Goal: Information Seeking & Learning: Find specific fact

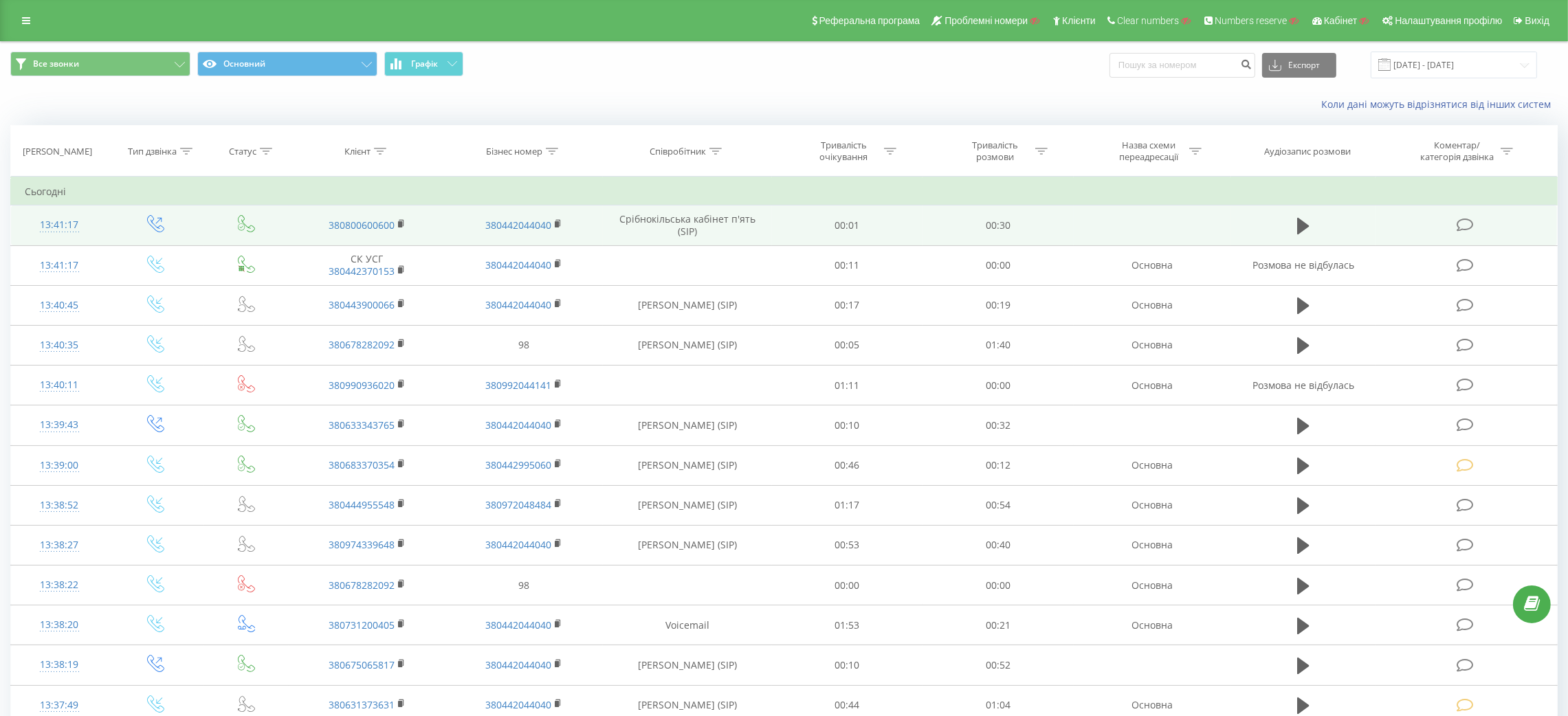
click at [1467, 225] on icon at bounding box center [1465, 225] width 17 height 14
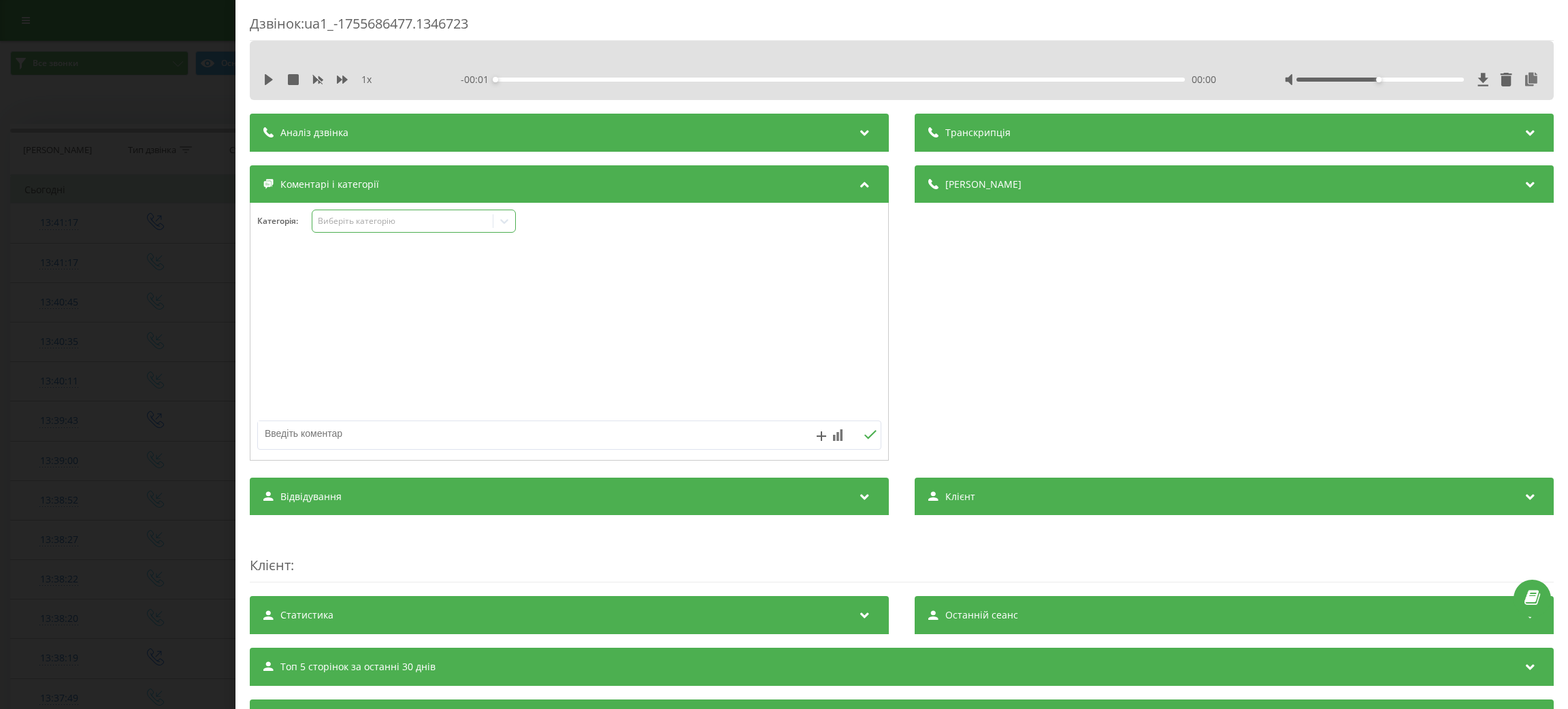
click at [380, 224] on div "Виберіть категорію" at bounding box center [402, 222] width 170 height 11
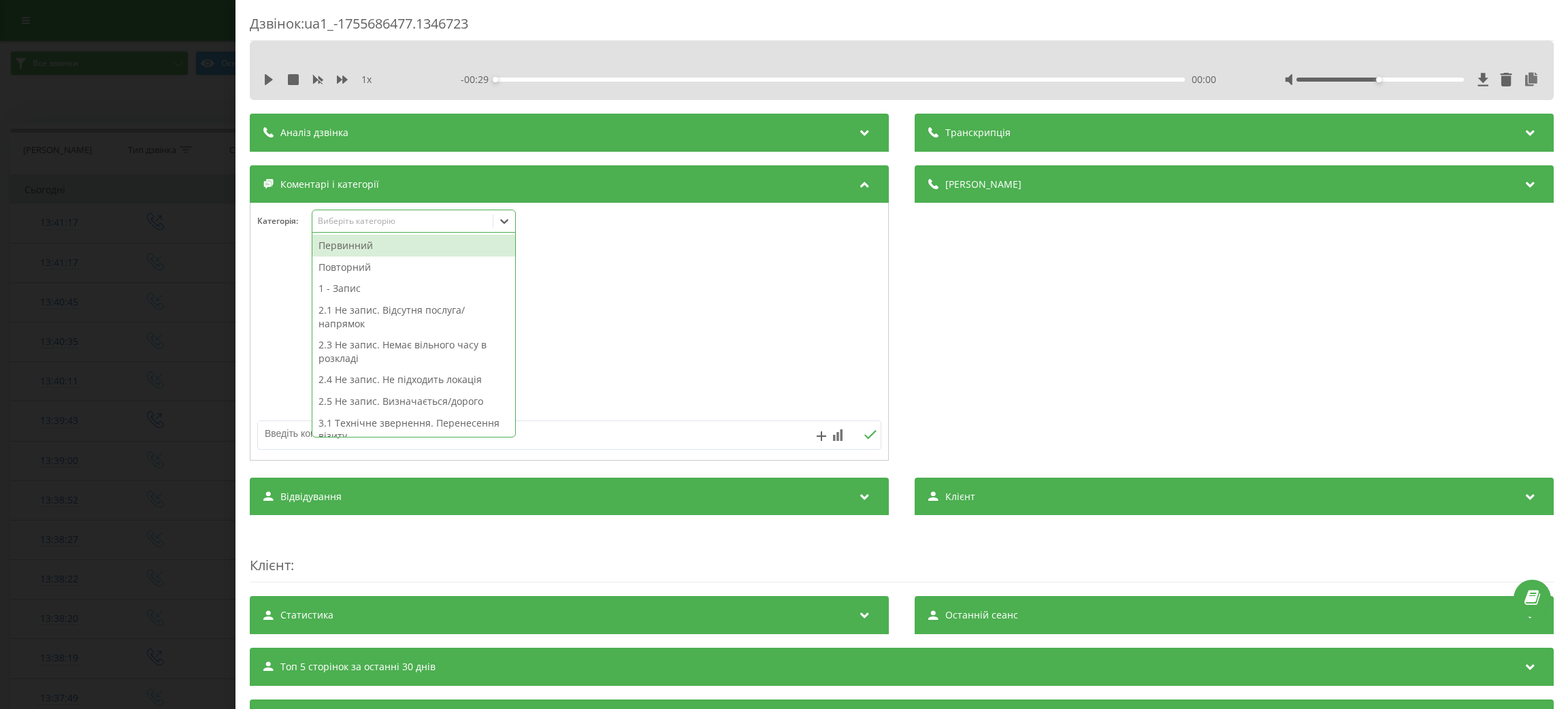
click at [468, 222] on div "Виберіть категорію" at bounding box center [402, 222] width 170 height 11
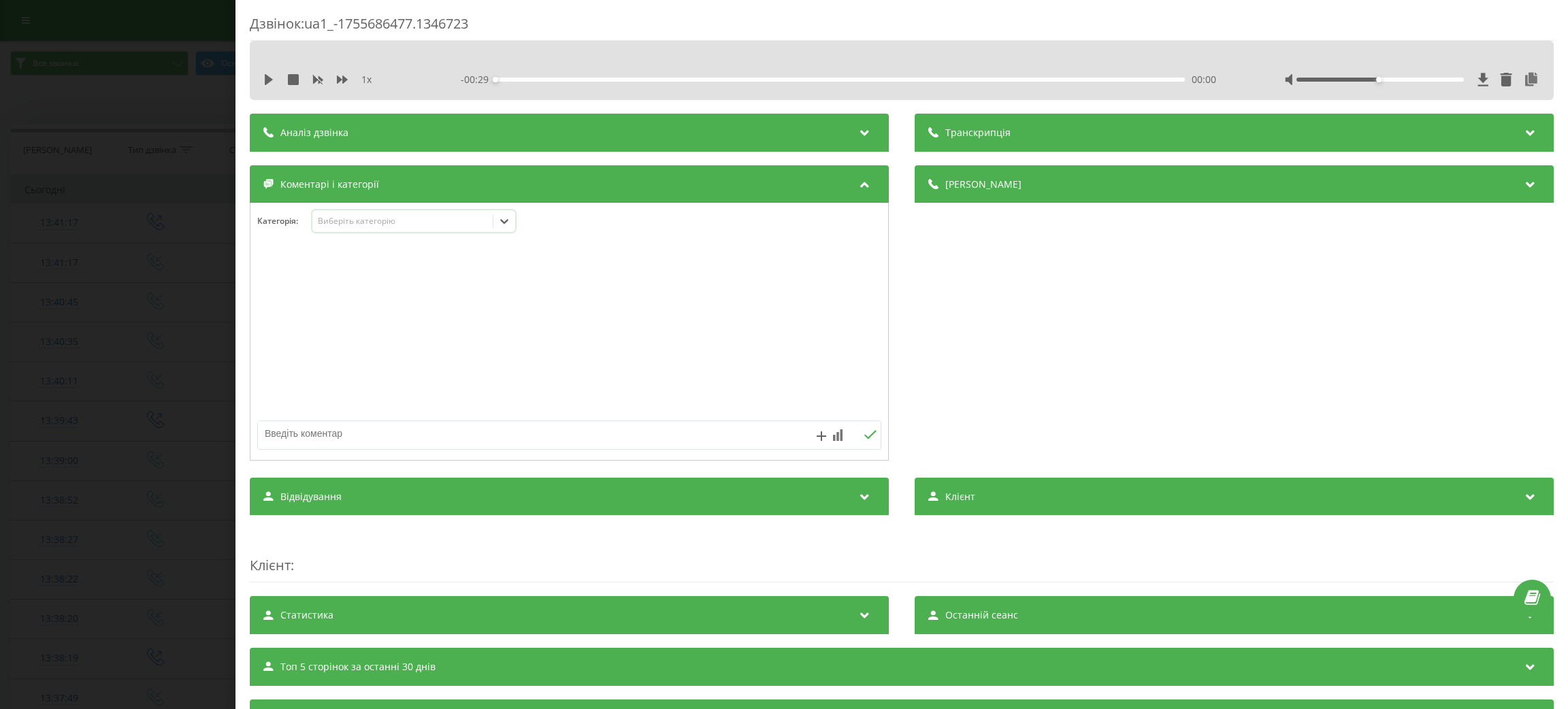
click at [426, 220] on div "Виберіть категорію" at bounding box center [402, 222] width 170 height 11
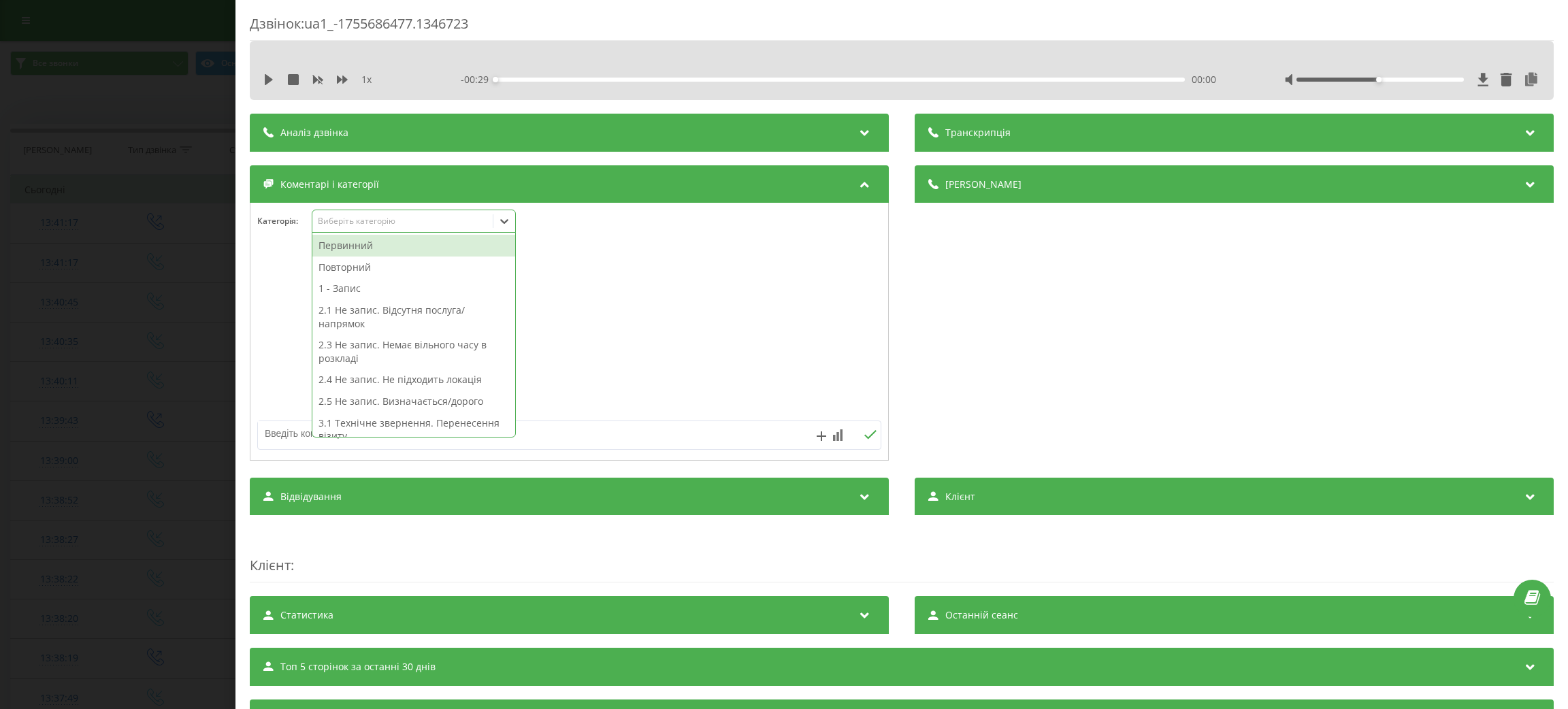
click at [426, 220] on div "Виберіть категорію" at bounding box center [402, 222] width 170 height 11
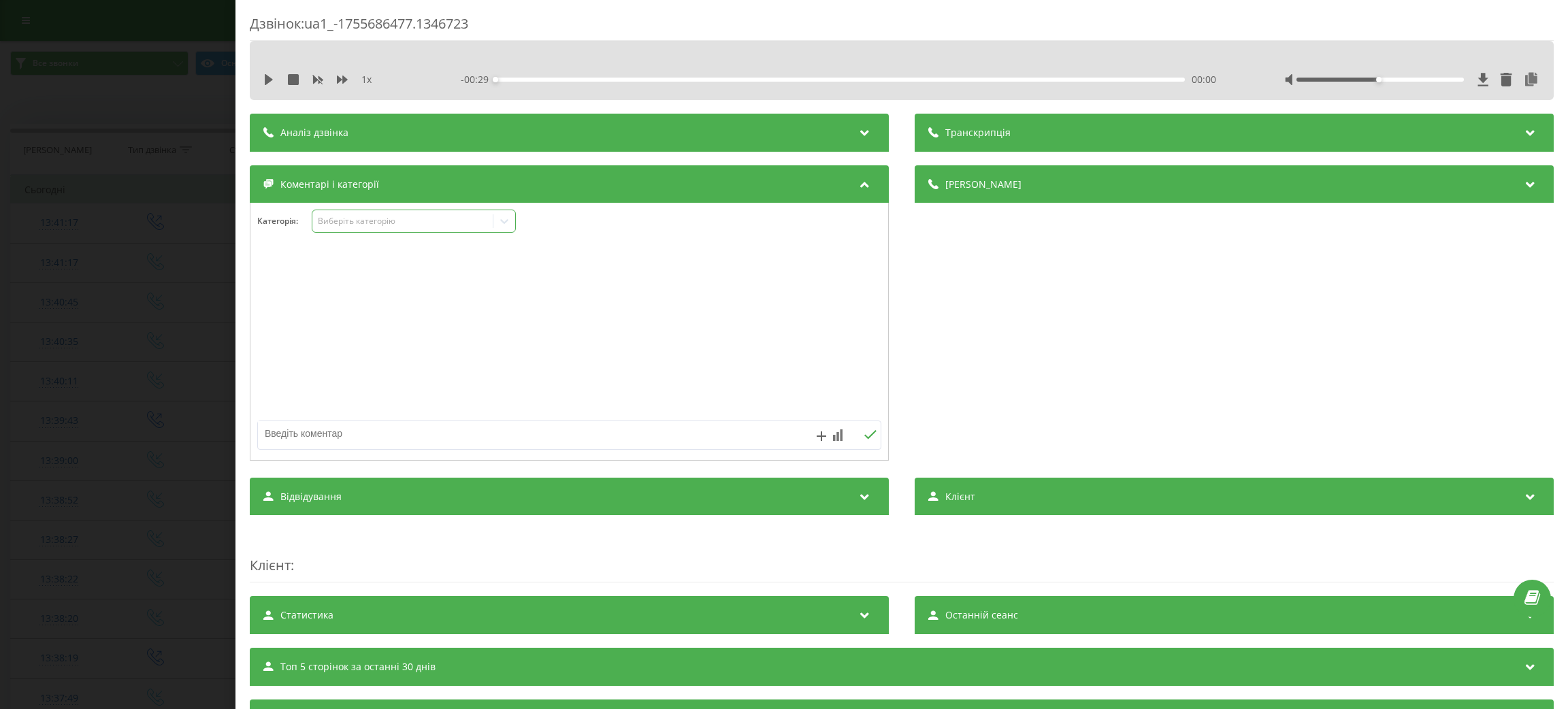
click at [505, 217] on icon at bounding box center [503, 221] width 13 height 13
click at [510, 223] on icon at bounding box center [503, 221] width 13 height 13
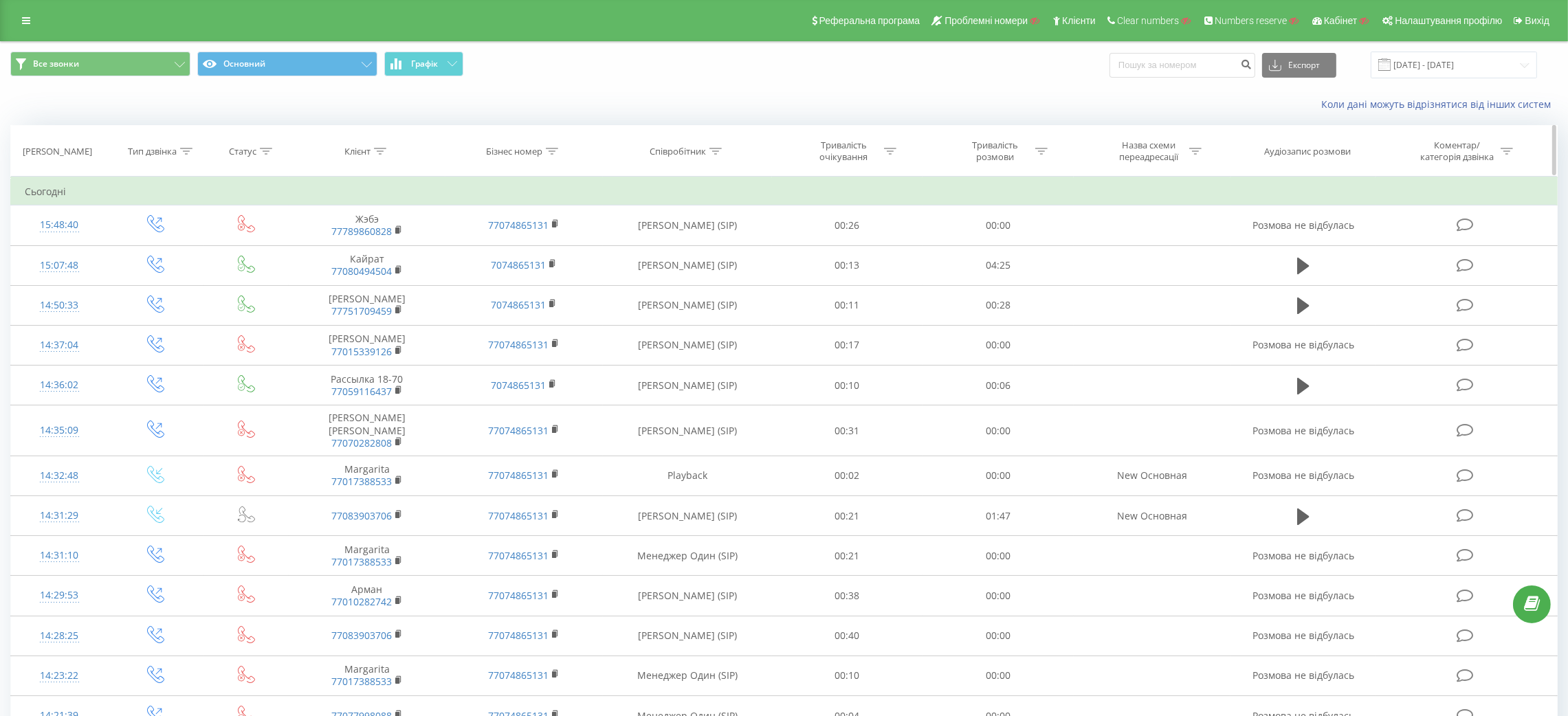
click at [720, 152] on icon at bounding box center [715, 152] width 12 height 7
click at [687, 244] on input "text" at bounding box center [687, 250] width 121 height 24
paste input "Александра Николаевна Иванова"
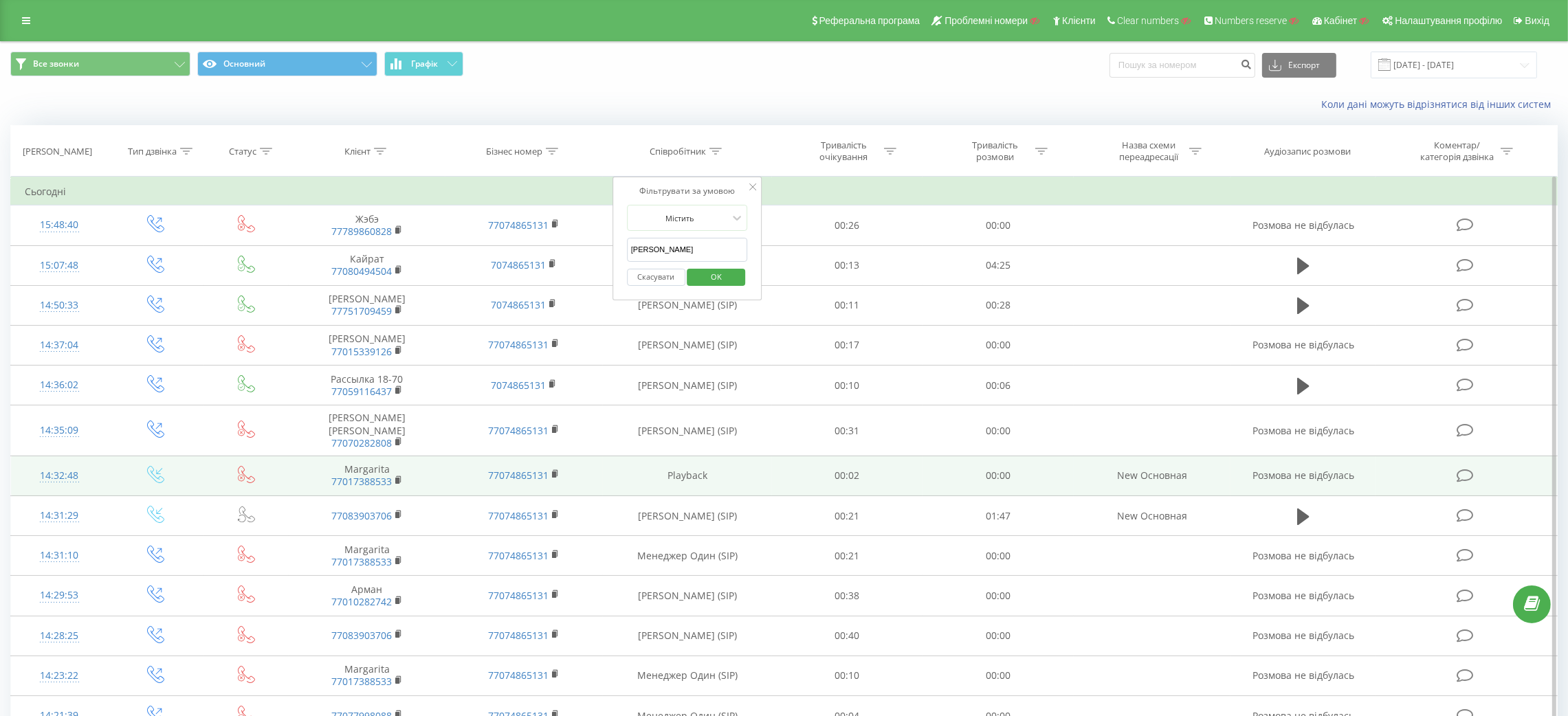
scroll to position [0, 6]
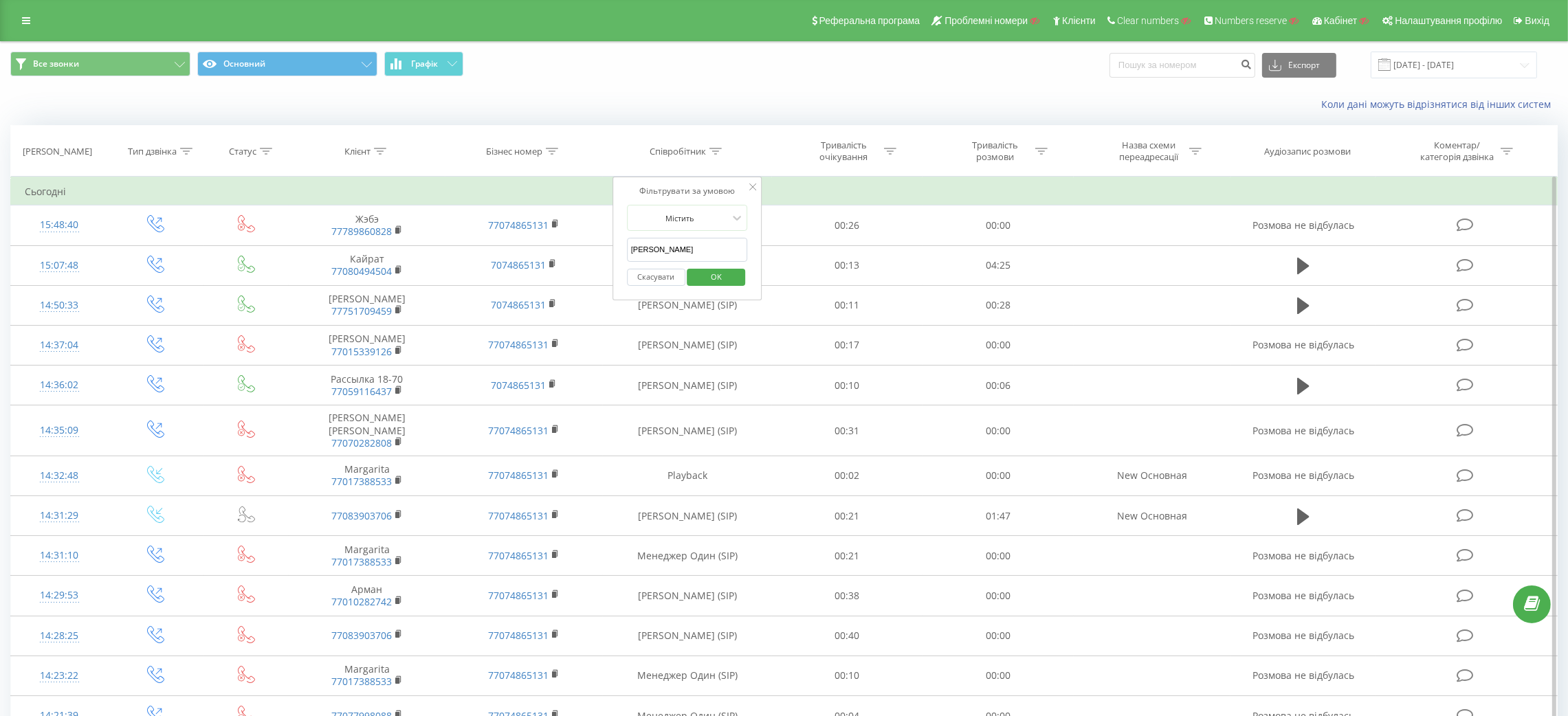
type input "Александра Николаевна Иванова"
click at [724, 275] on span "OK" at bounding box center [716, 277] width 38 height 21
